Goal: Communication & Community: Answer question/provide support

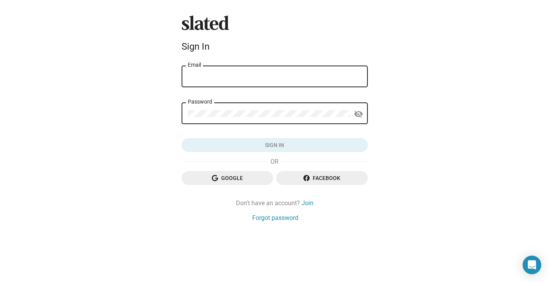
click at [271, 74] on input "Email" at bounding box center [275, 76] width 174 height 7
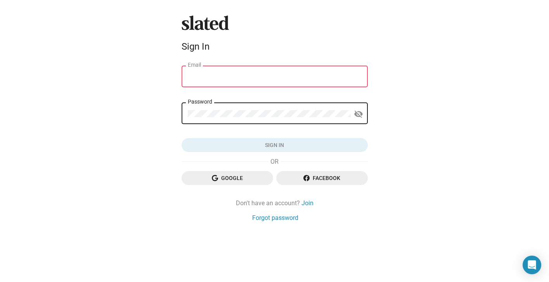
type input "[EMAIL_ADDRESS][DOMAIN_NAME]"
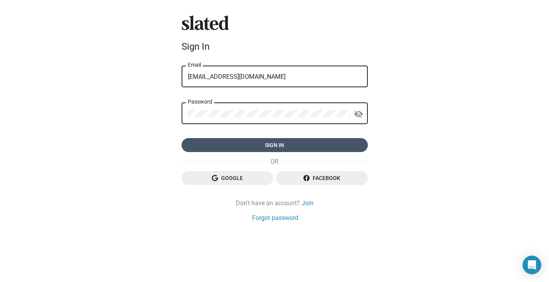
click at [274, 143] on span "Sign in" at bounding box center [275, 145] width 174 height 14
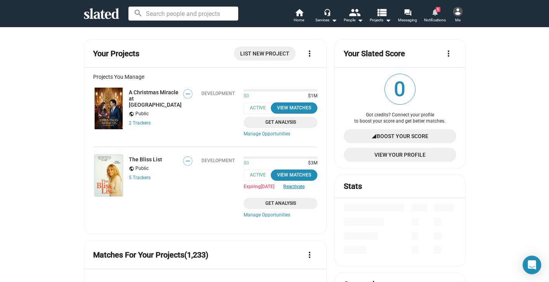
click at [436, 10] on span "1" at bounding box center [438, 9] width 5 height 5
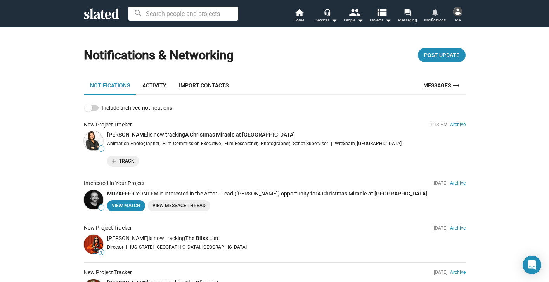
click at [431, 84] on link "Messages arrow_right_alt" at bounding box center [442, 85] width 47 height 19
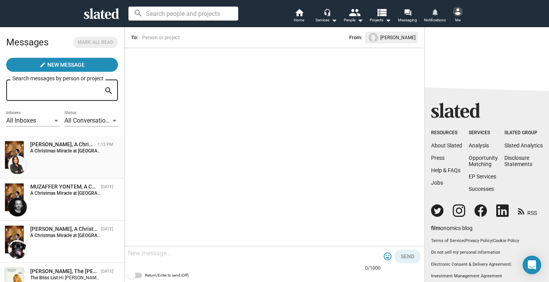
click at [78, 146] on div "[PERSON_NAME], A Christmas Miracle at [GEOGRAPHIC_DATA]" at bounding box center [62, 144] width 64 height 7
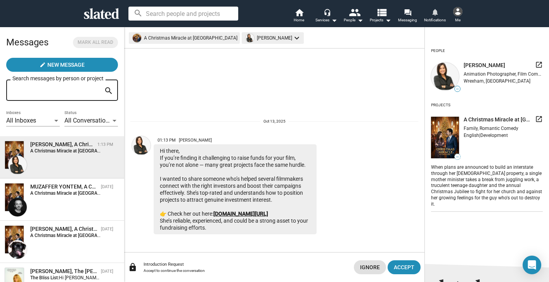
click at [242, 211] on link "[DOMAIN_NAME][URL]" at bounding box center [240, 214] width 55 height 6
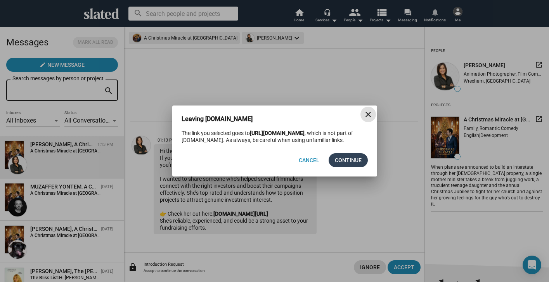
click at [346, 161] on span "Continue" at bounding box center [348, 160] width 27 height 14
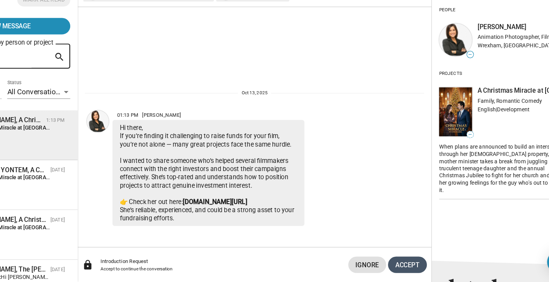
click at [410, 265] on span "Accept" at bounding box center [404, 267] width 21 height 14
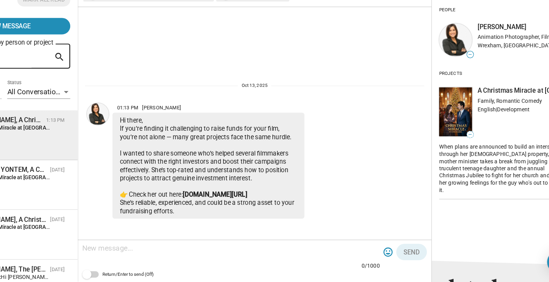
click at [180, 252] on textarea at bounding box center [254, 253] width 253 height 8
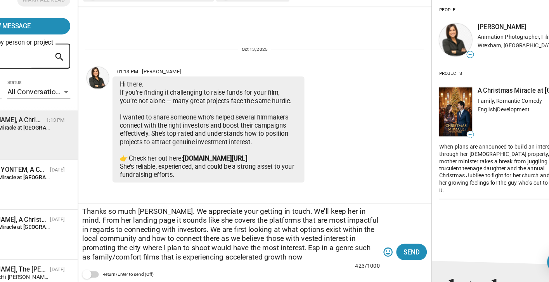
click at [212, 260] on textarea "Thanks so much [PERSON_NAME]. We appreciate your getting in touch. We'll keep h…" at bounding box center [254, 241] width 253 height 47
click at [323, 261] on textarea "Thanks so much [PERSON_NAME]. We appreciate your getting in touch. We'll keep h…" at bounding box center [254, 241] width 253 height 47
type textarea "Thanks so much [PERSON_NAME]. We appreciate your getting in touch. We'll keep h…"
click at [403, 256] on span "Send" at bounding box center [408, 256] width 14 height 14
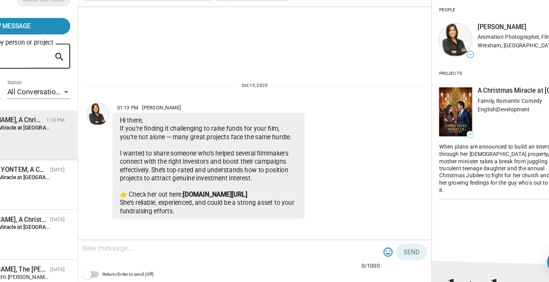
scroll to position [50, 0]
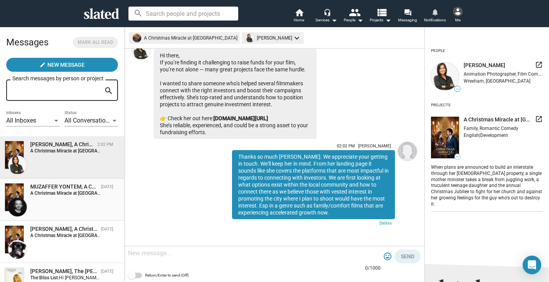
click at [95, 193] on strong "A Christmas Miracle at [GEOGRAPHIC_DATA]:" at bounding box center [76, 192] width 93 height 5
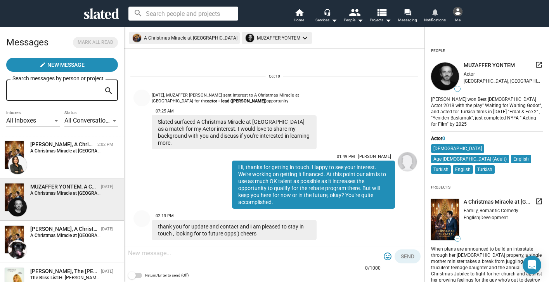
scroll to position [12, 0]
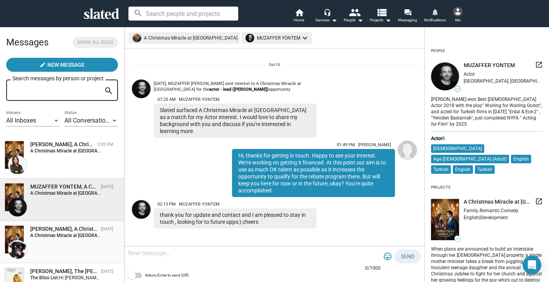
click at [73, 233] on div "[PERSON_NAME], A Christmas Miracle at [GEOGRAPHIC_DATA]" at bounding box center [64, 228] width 68 height 7
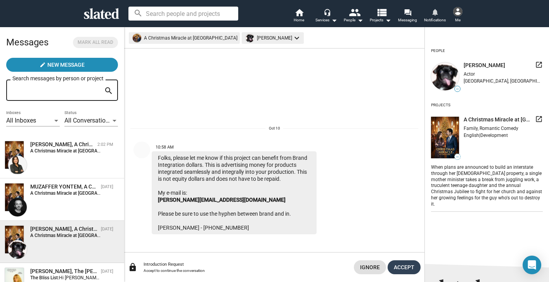
click at [407, 266] on span "Accept" at bounding box center [404, 267] width 21 height 14
click at [458, 14] on img at bounding box center [457, 11] width 9 height 9
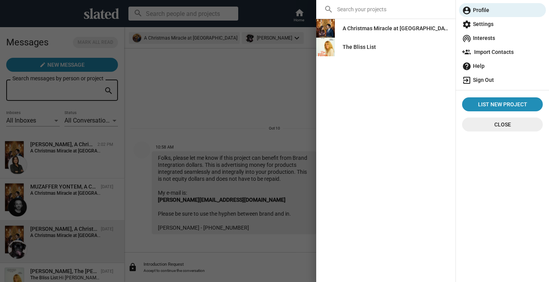
click at [484, 78] on span "exit_to_app Sign Out" at bounding box center [502, 80] width 81 height 14
